Goal: Transaction & Acquisition: Purchase product/service

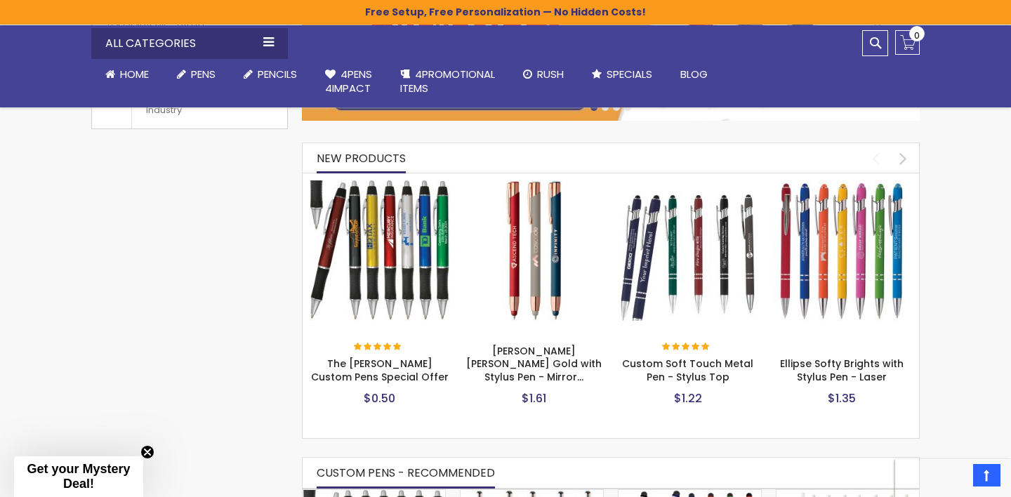
scroll to position [549, 0]
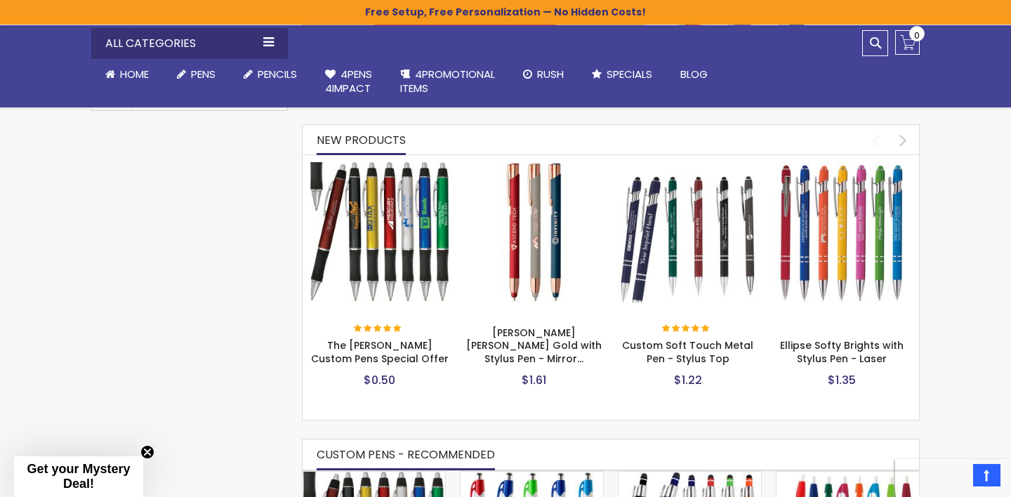
click at [384, 254] on img at bounding box center [380, 232] width 140 height 140
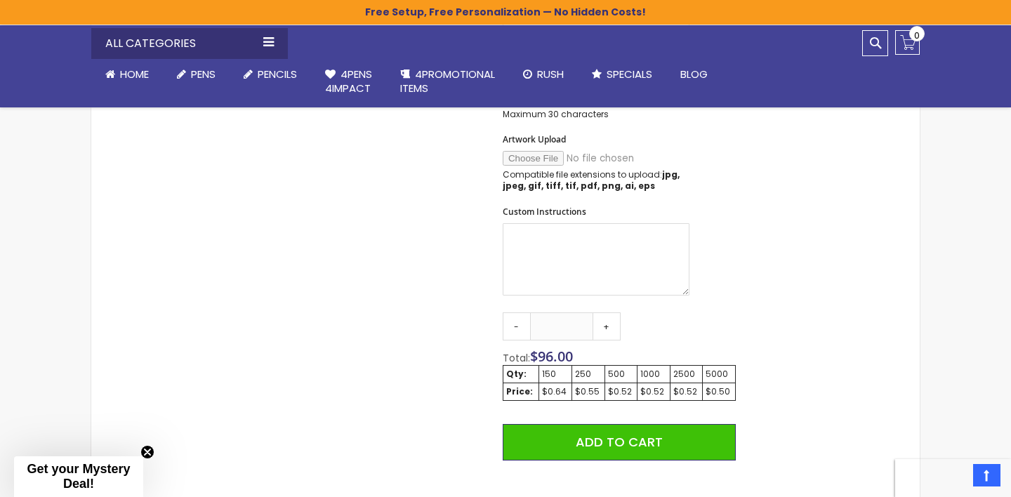
scroll to position [788, 0]
